Goal: Download file/media

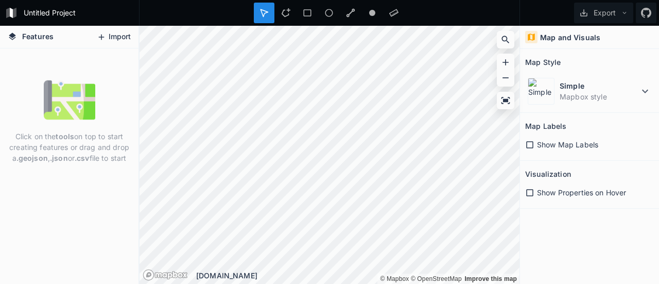
click at [97, 37] on icon at bounding box center [101, 36] width 9 height 9
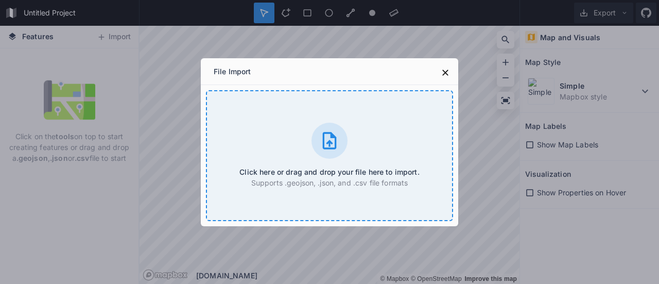
click at [332, 139] on icon at bounding box center [329, 140] width 21 height 21
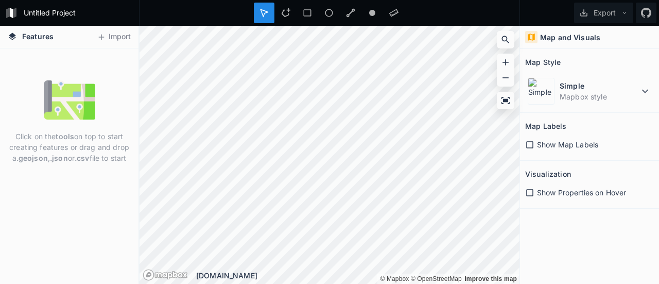
click at [530, 144] on icon at bounding box center [529, 144] width 9 height 9
click at [527, 196] on div "Show Properties on Hover" at bounding box center [589, 192] width 129 height 11
click at [530, 189] on icon at bounding box center [529, 192] width 7 height 7
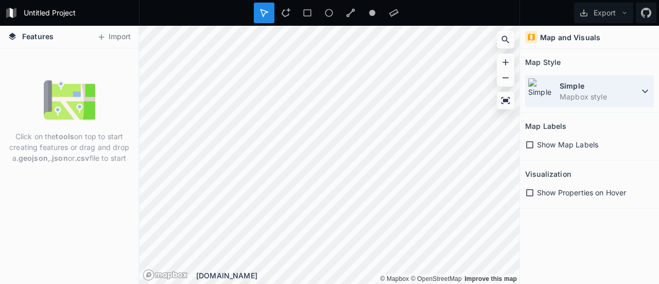
click at [528, 84] on img at bounding box center [541, 91] width 27 height 27
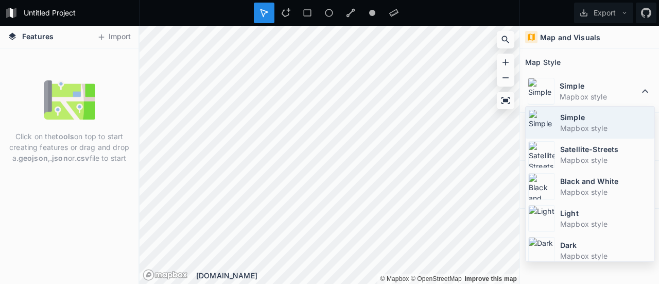
click at [569, 118] on dt "Simple" at bounding box center [606, 117] width 92 height 11
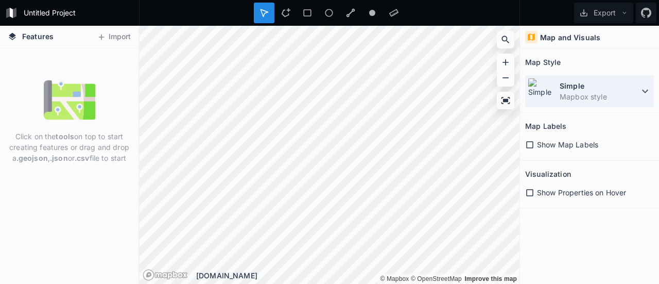
click at [645, 90] on icon at bounding box center [645, 91] width 12 height 12
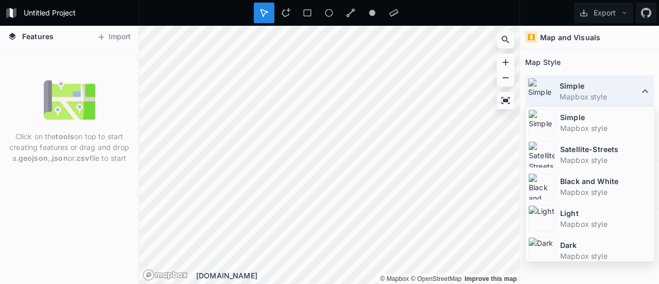
click at [645, 90] on icon at bounding box center [645, 91] width 6 height 4
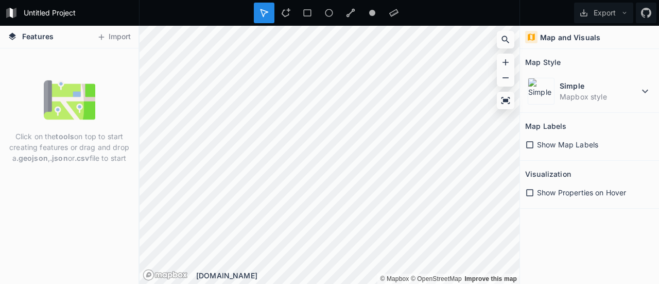
click at [41, 40] on span "Features" at bounding box center [37, 36] width 31 height 11
click at [20, 36] on h4 "Features" at bounding box center [31, 37] width 56 height 22
click at [61, 91] on img at bounding box center [69, 99] width 51 height 51
click at [557, 39] on h4 "Map and Visuals" at bounding box center [570, 37] width 60 height 11
click at [589, 15] on button "Export" at bounding box center [603, 13] width 59 height 21
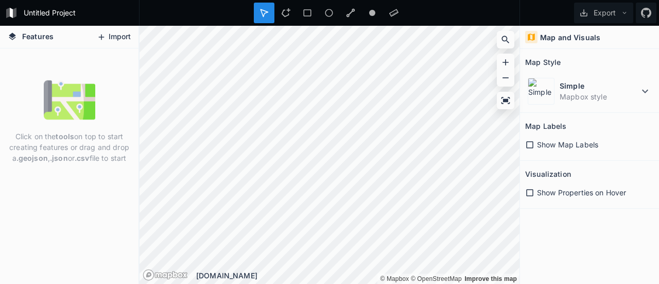
click at [101, 39] on icon at bounding box center [102, 37] width 6 height 6
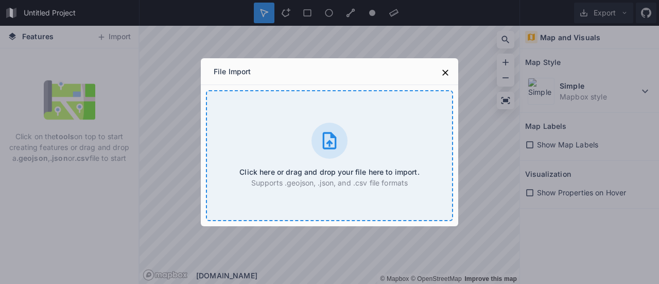
click at [327, 146] on icon at bounding box center [329, 140] width 21 height 21
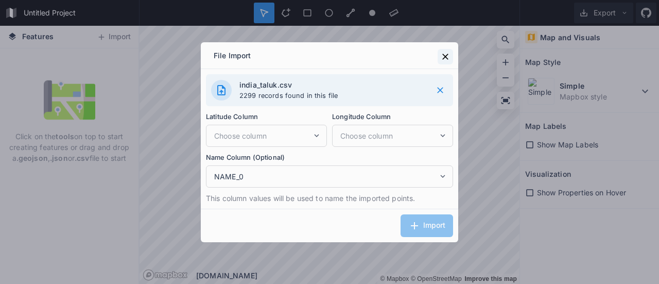
click at [444, 59] on icon at bounding box center [445, 56] width 10 height 10
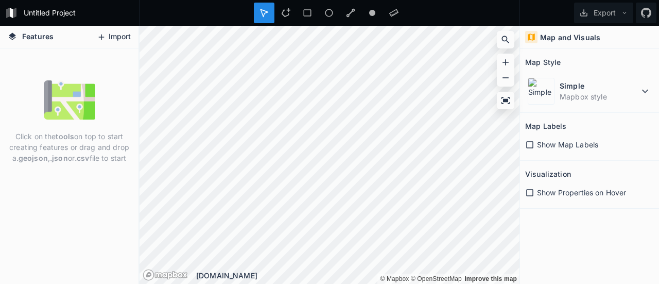
click at [105, 34] on icon at bounding box center [101, 36] width 9 height 9
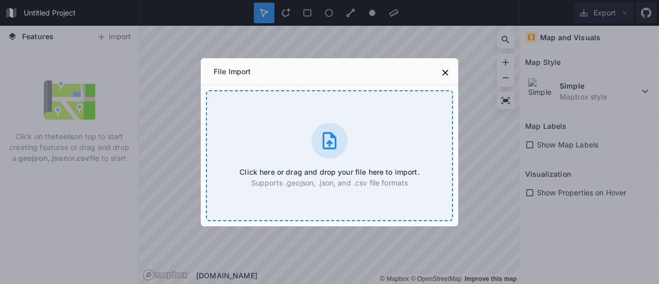
click at [338, 142] on icon at bounding box center [329, 140] width 21 height 21
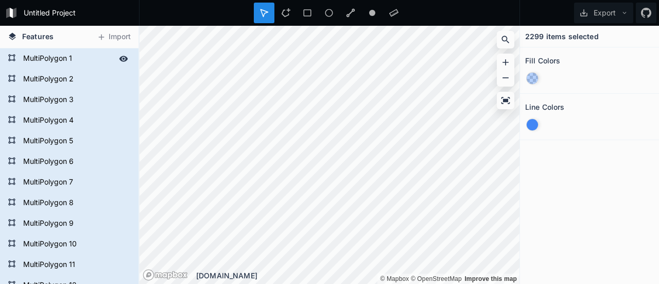
click at [48, 60] on form "MultiPolygon 1" at bounding box center [68, 58] width 96 height 15
click at [119, 59] on icon at bounding box center [123, 59] width 9 height 6
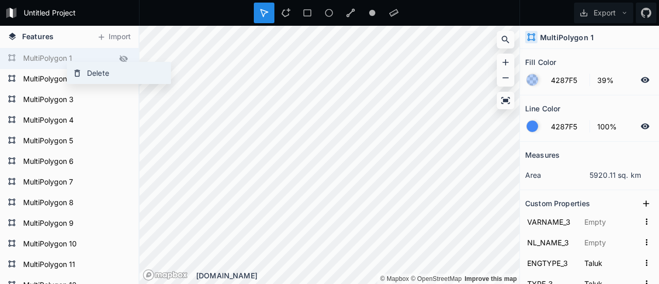
click at [89, 74] on div "Delete" at bounding box center [118, 72] width 103 height 21
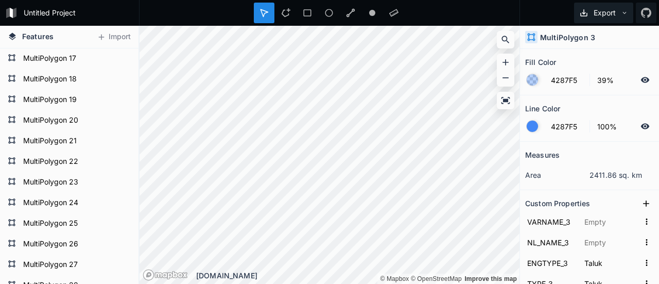
click at [615, 11] on button "Export" at bounding box center [603, 13] width 59 height 21
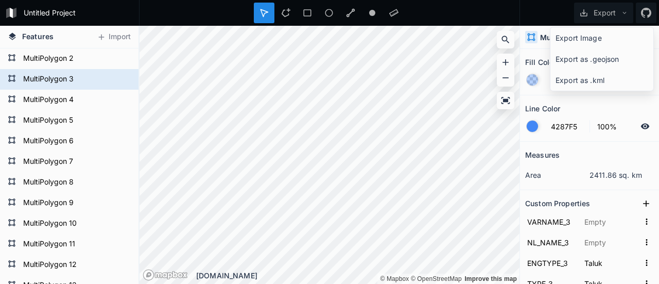
click at [10, 33] on icon at bounding box center [12, 36] width 9 height 9
click at [13, 40] on icon at bounding box center [12, 36] width 9 height 9
click at [11, 38] on icon at bounding box center [12, 35] width 7 height 7
click at [61, 76] on form "MultiPolygon 3" at bounding box center [68, 79] width 96 height 15
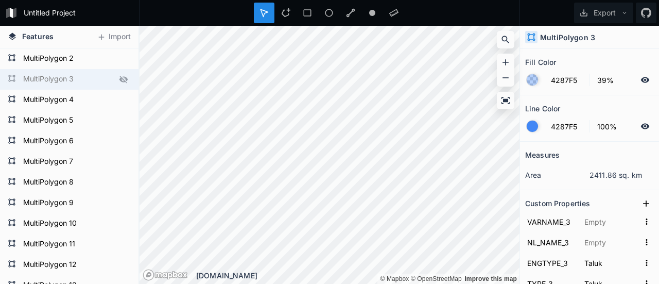
click at [119, 81] on icon at bounding box center [123, 79] width 8 height 7
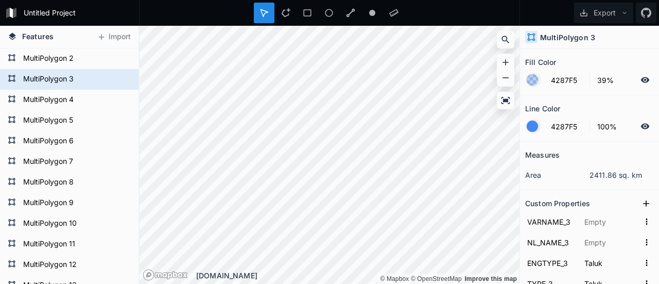
click at [641, 80] on icon at bounding box center [645, 80] width 9 height 6
click at [286, 12] on icon at bounding box center [285, 12] width 9 height 9
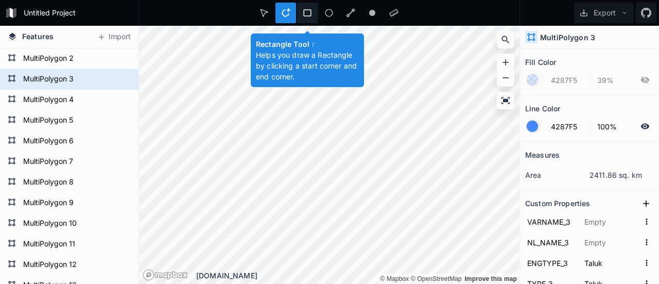
click at [307, 11] on icon at bounding box center [307, 12] width 9 height 9
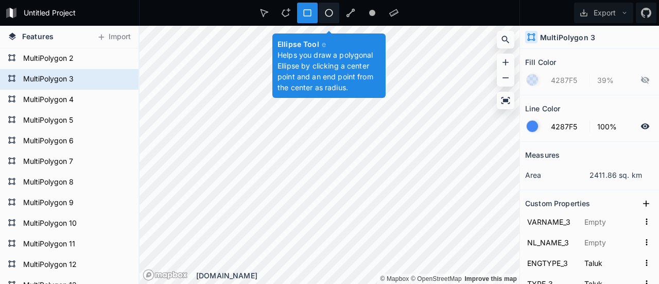
click at [329, 13] on icon at bounding box center [328, 12] width 9 height 9
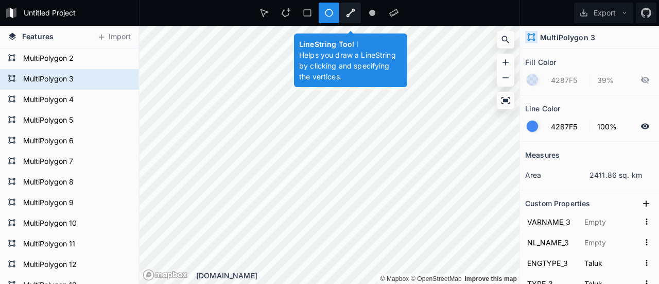
click at [350, 12] on icon at bounding box center [350, 13] width 9 height 9
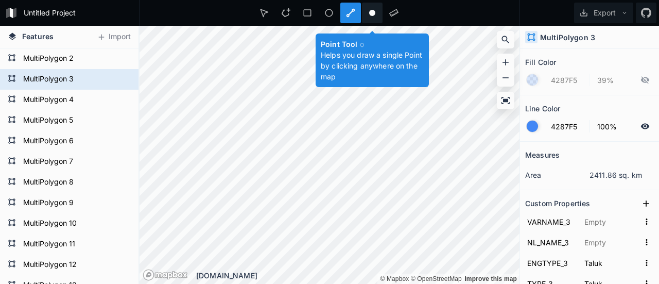
click at [383, 12] on div at bounding box center [393, 13] width 21 height 21
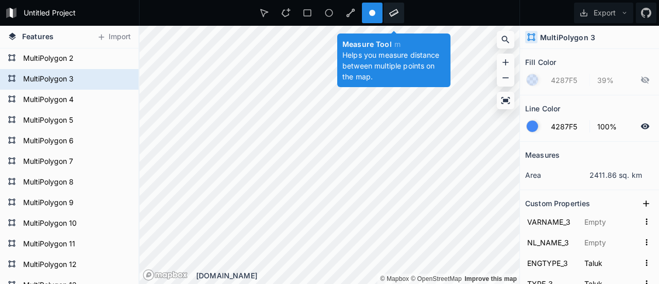
click at [389, 13] on div at bounding box center [393, 13] width 21 height 21
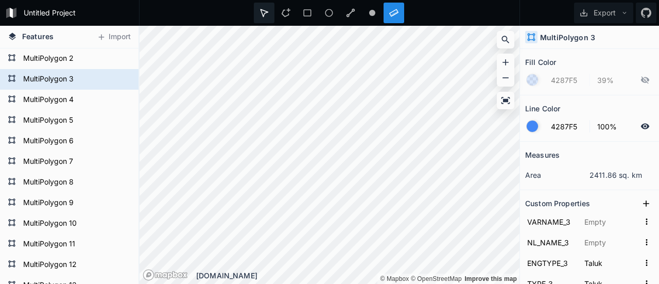
click at [262, 9] on icon at bounding box center [263, 12] width 9 height 9
